Goal: Task Accomplishment & Management: Manage account settings

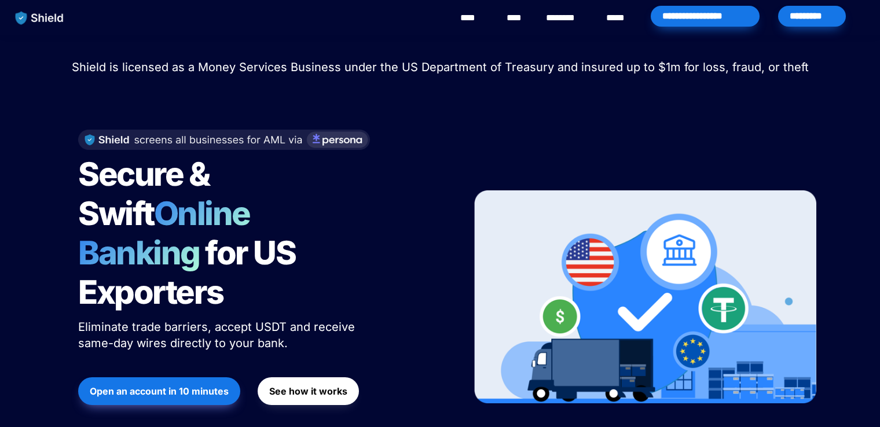
click at [801, 17] on div "*********" at bounding box center [812, 16] width 68 height 21
click at [798, 21] on div "*********" at bounding box center [812, 16] width 68 height 21
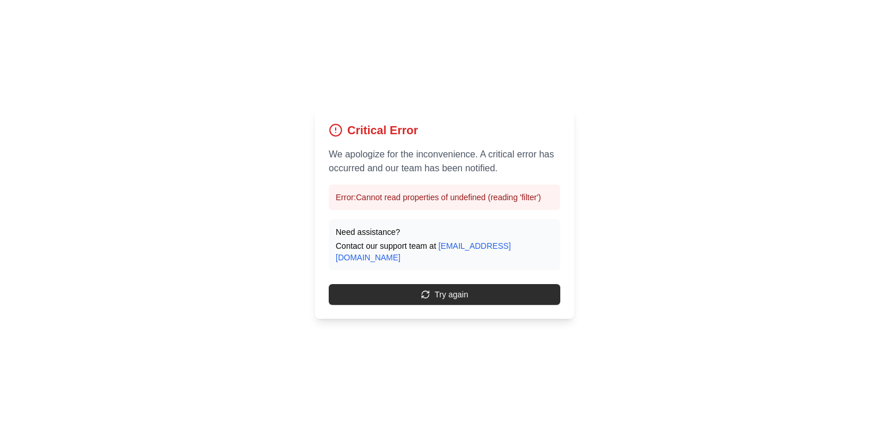
click at [452, 292] on button "Try again" at bounding box center [445, 294] width 232 height 21
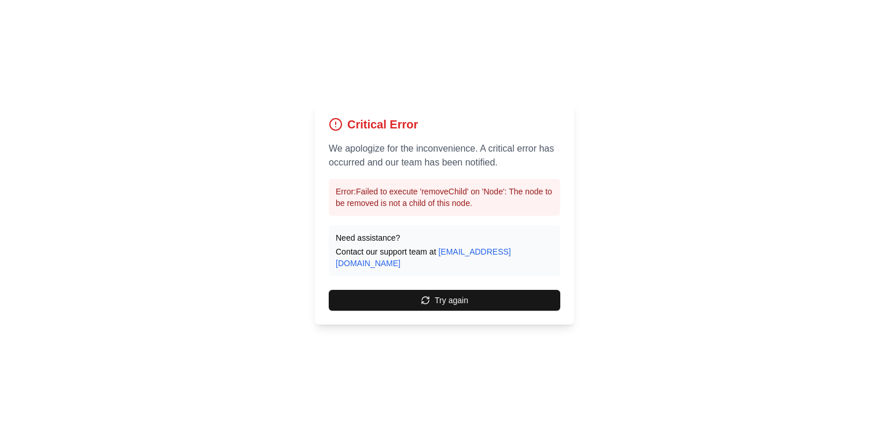
click at [452, 292] on button "Try again" at bounding box center [445, 300] width 232 height 21
